Goal: Navigation & Orientation: Find specific page/section

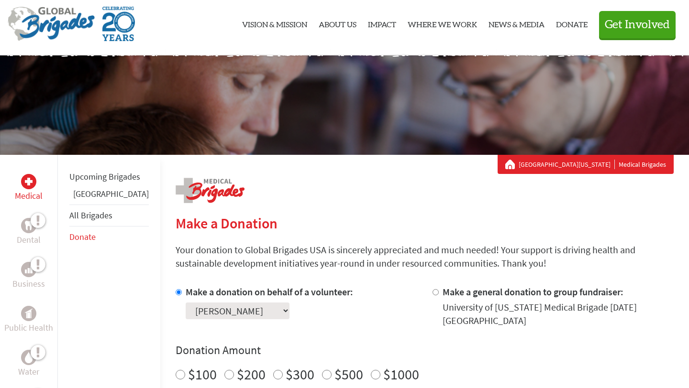
scroll to position [7, 0]
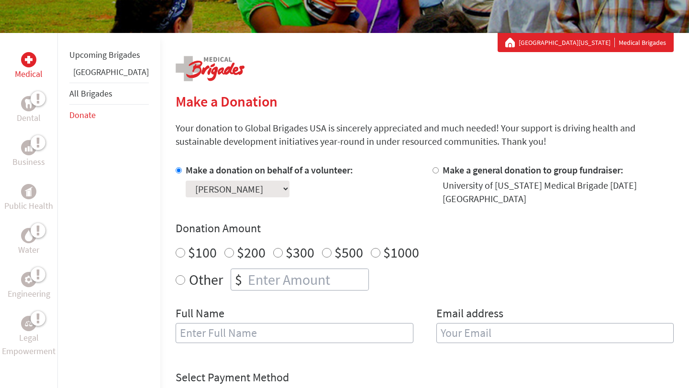
scroll to position [145, 0]
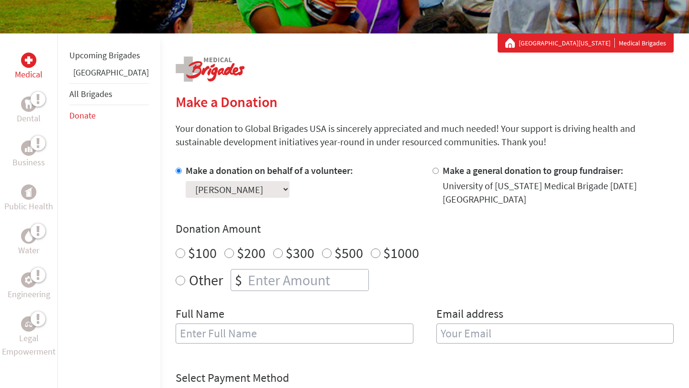
click at [92, 99] on link "All Brigades" at bounding box center [90, 93] width 43 height 11
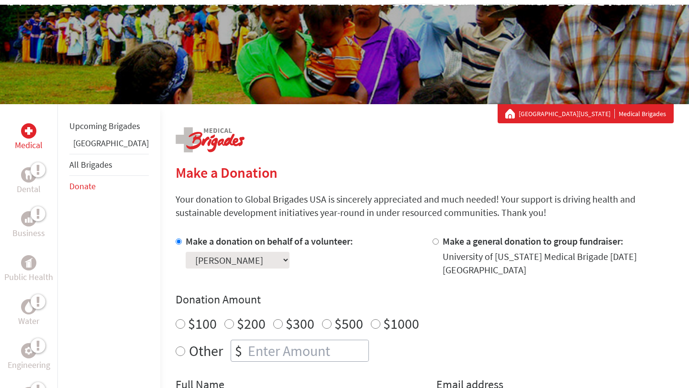
scroll to position [0, 0]
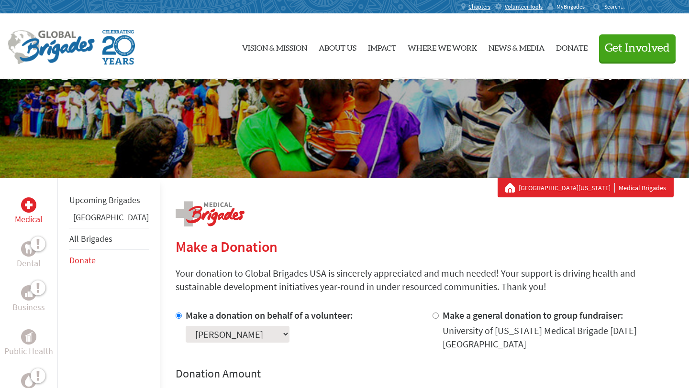
click at [576, 8] on span "MyBrigades" at bounding box center [570, 7] width 28 height 8
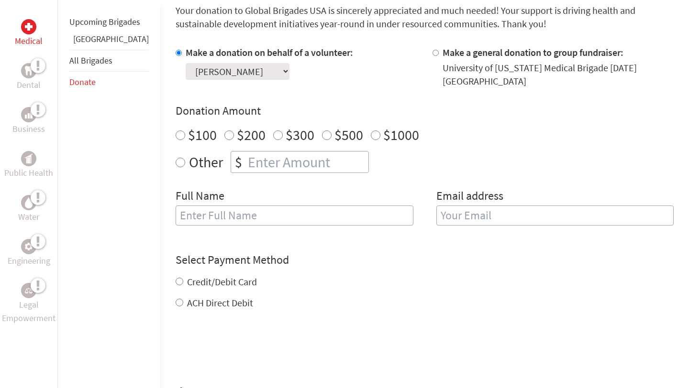
scroll to position [395, 0]
